Goal: Task Accomplishment & Management: Manage account settings

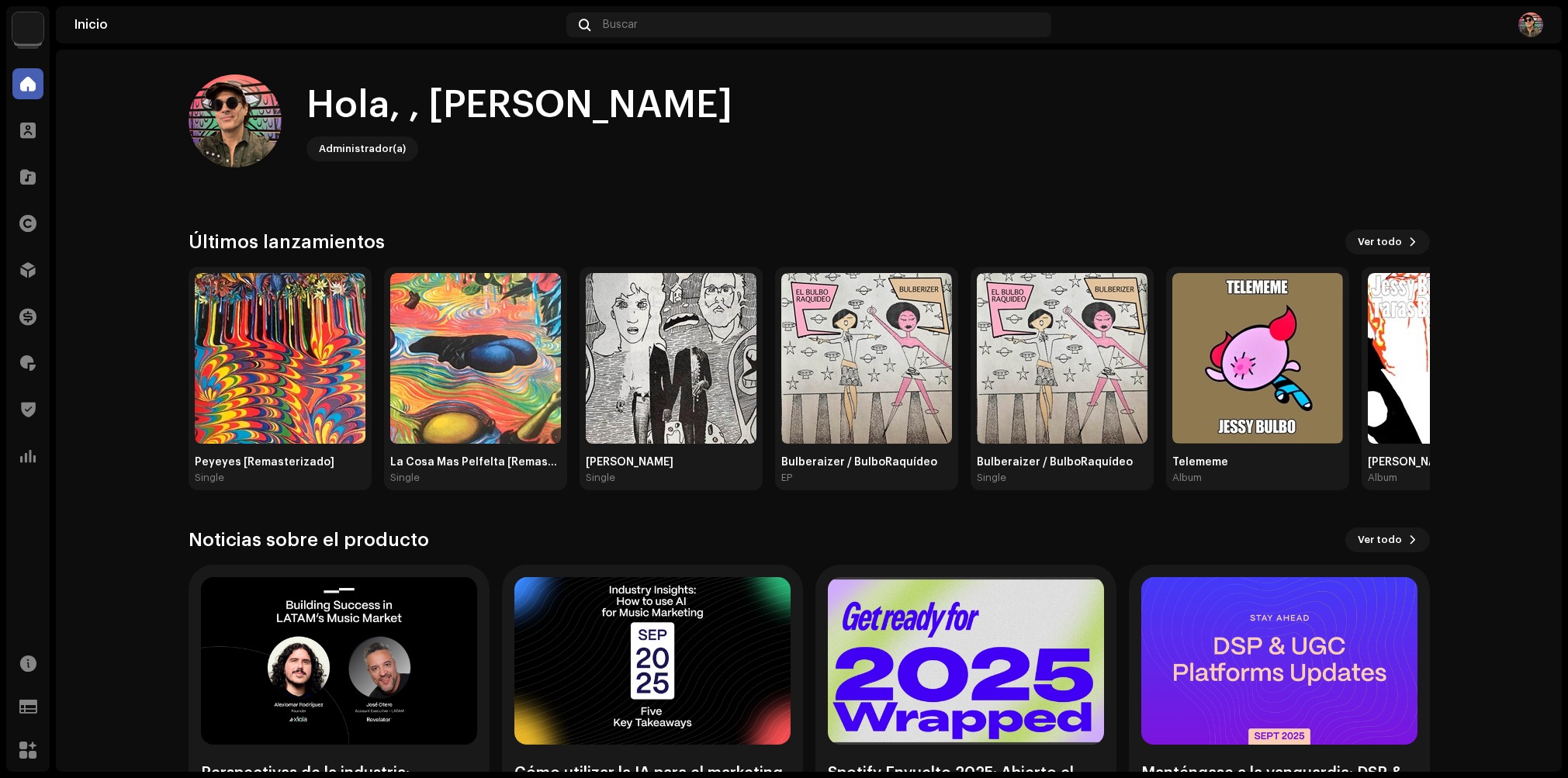
click at [29, 31] on img at bounding box center [28, 28] width 31 height 31
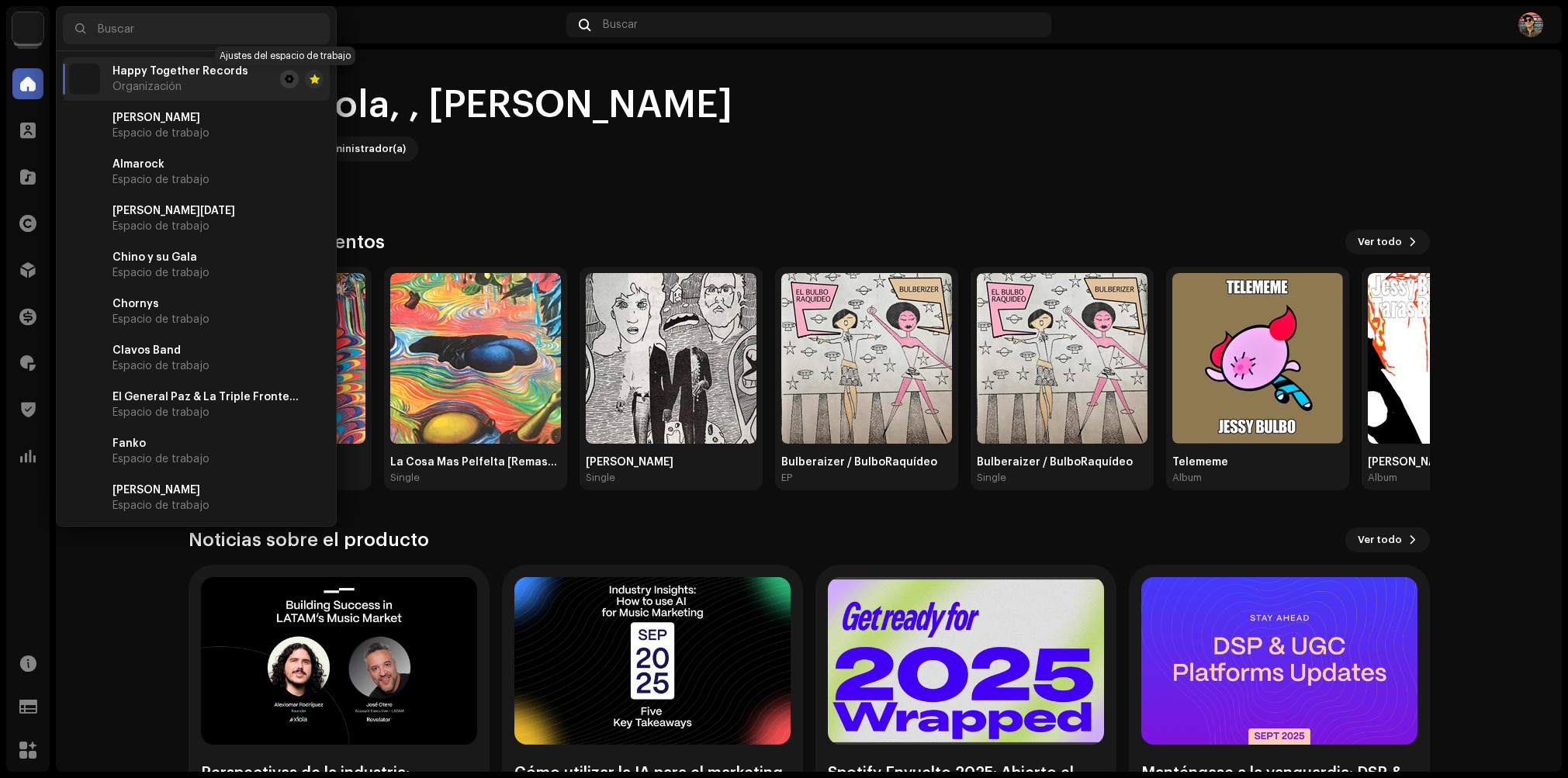
click at [287, 85] on button at bounding box center [289, 78] width 19 height 19
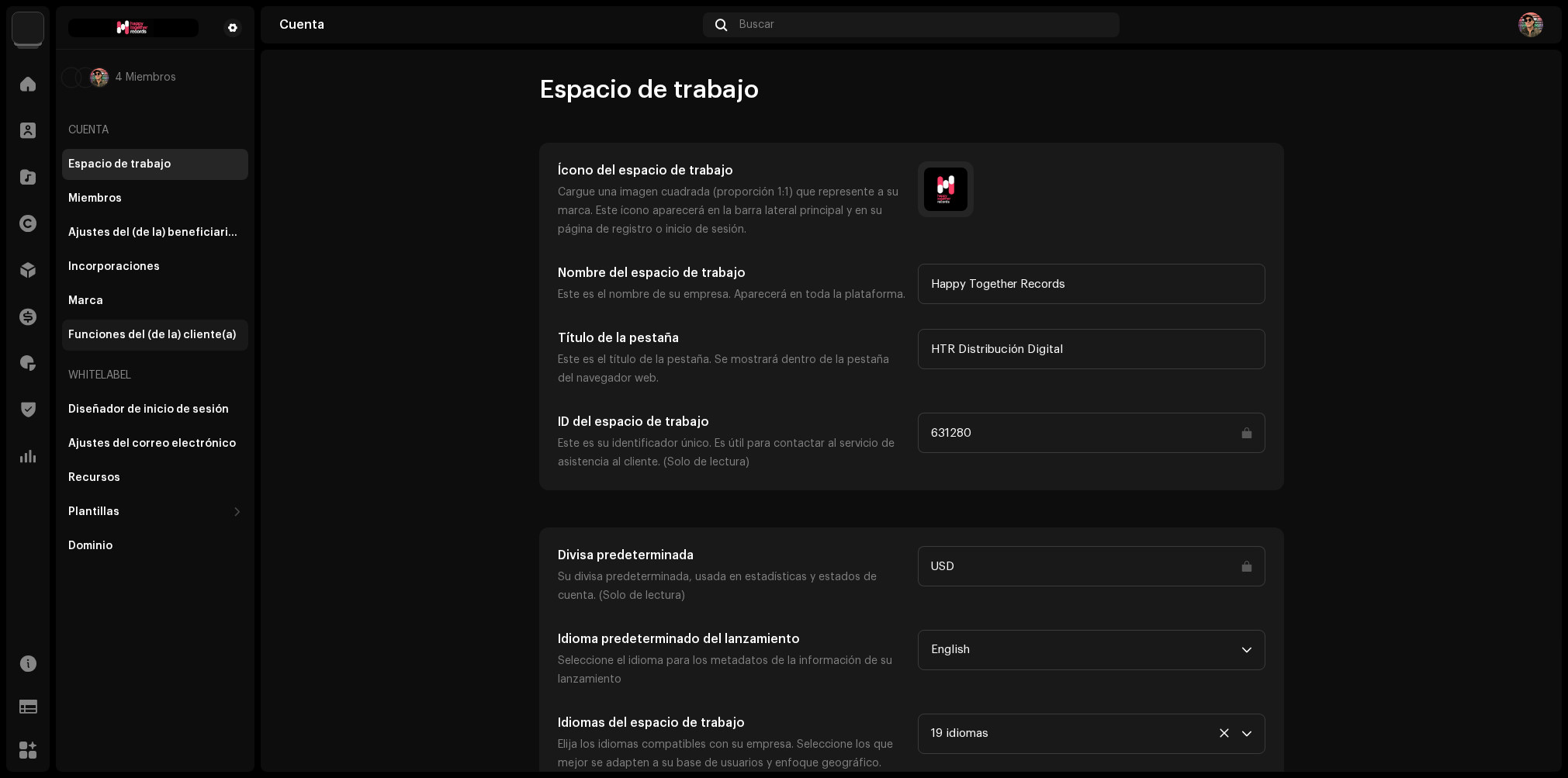
click at [132, 339] on div "Funciones del (de la) cliente(a)" at bounding box center [152, 335] width 167 height 13
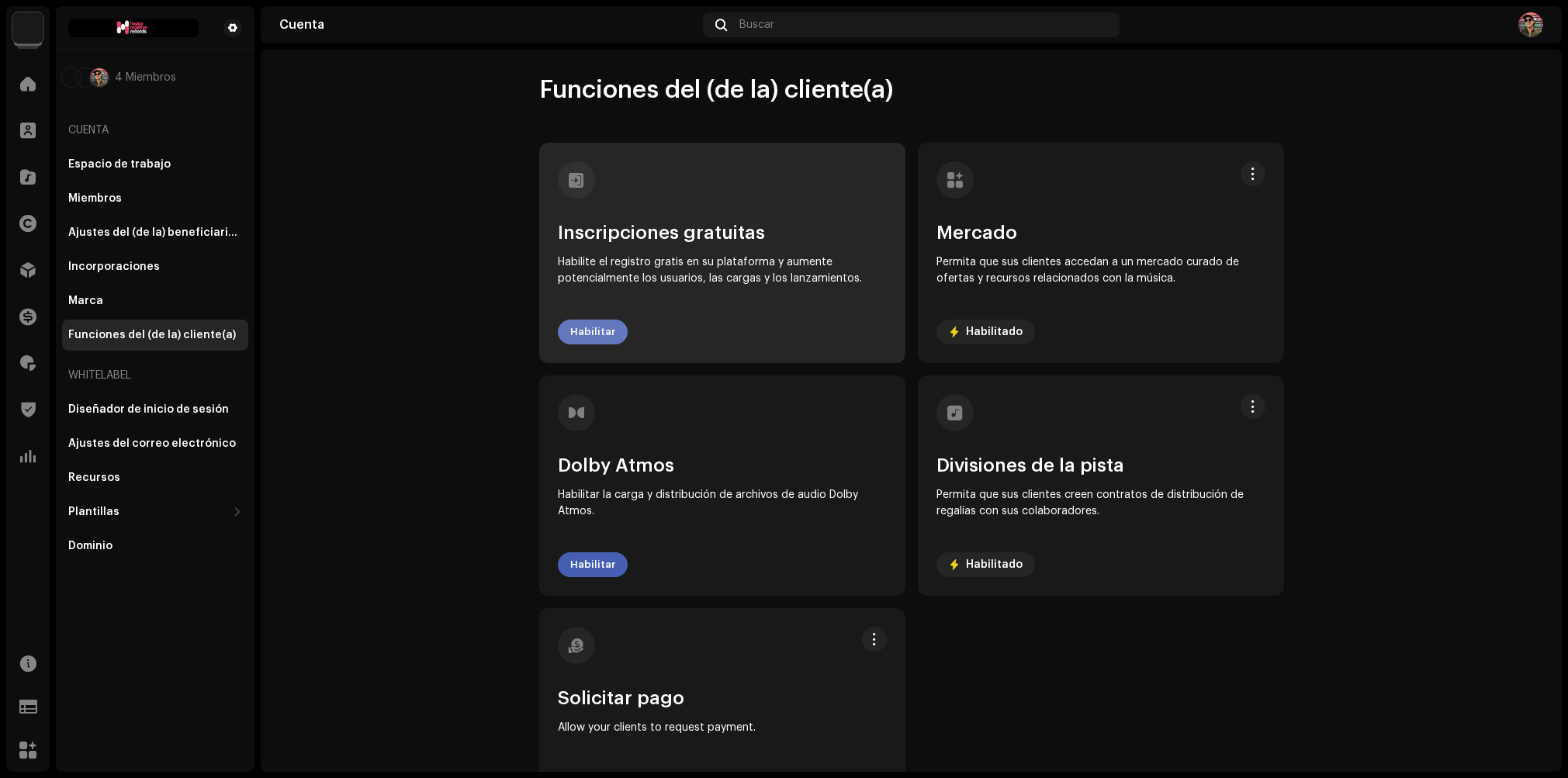
click at [590, 324] on span "Habilitar" at bounding box center [593, 333] width 45 height 31
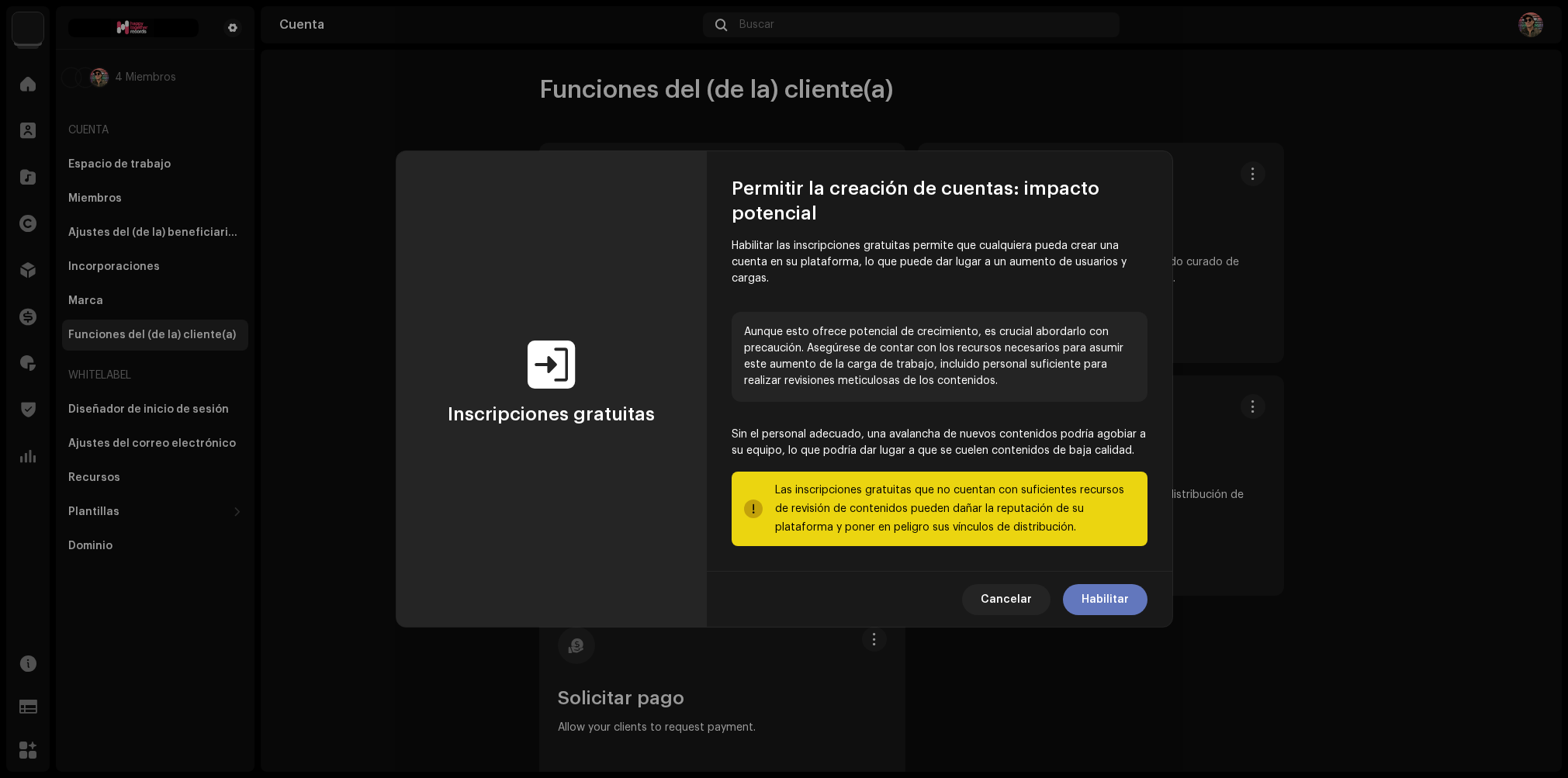
click at [1103, 597] on span "Habilitar" at bounding box center [1104, 600] width 47 height 31
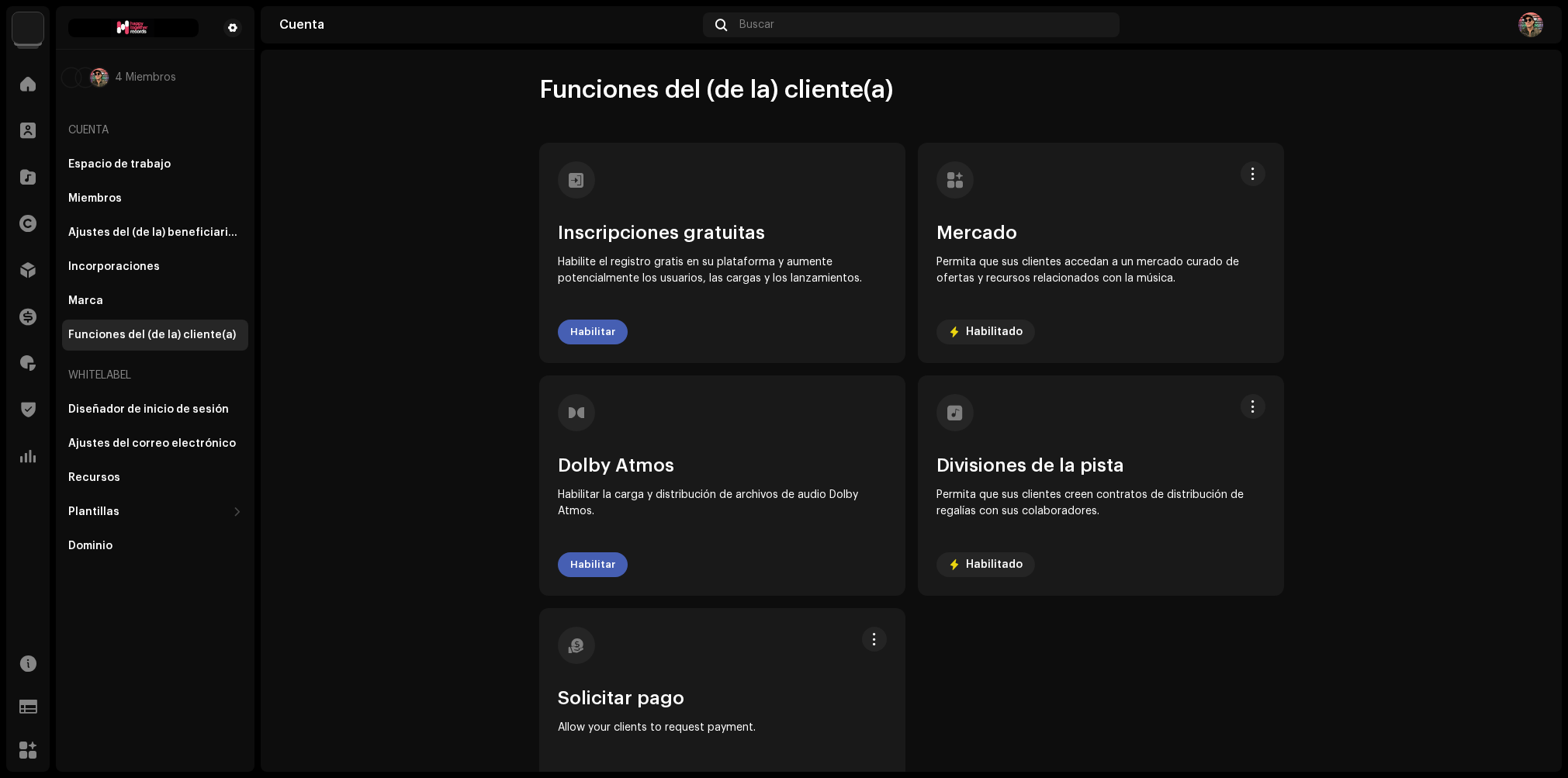
click at [1531, 24] on img at bounding box center [1530, 24] width 24 height 24
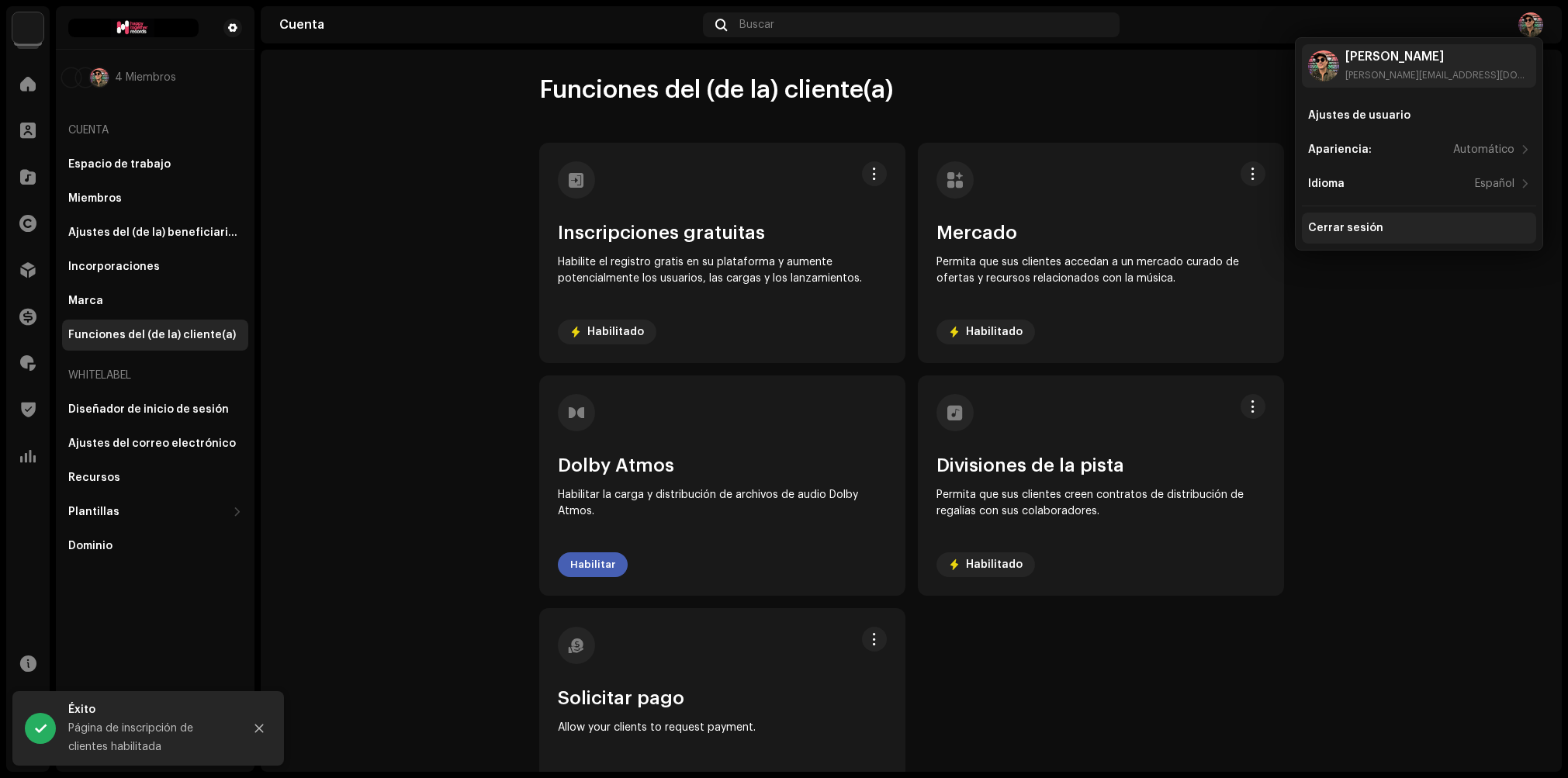
click at [1344, 226] on div "Cerrar sesión" at bounding box center [1345, 228] width 75 height 13
